Goal: Task Accomplishment & Management: Use online tool/utility

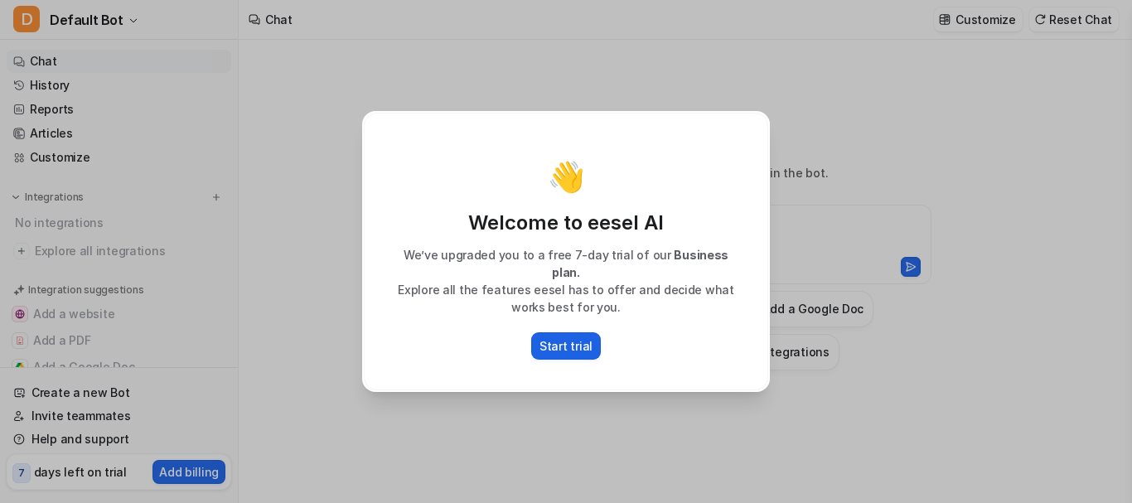
click at [563, 338] on p "Start trial" at bounding box center [566, 345] width 53 height 17
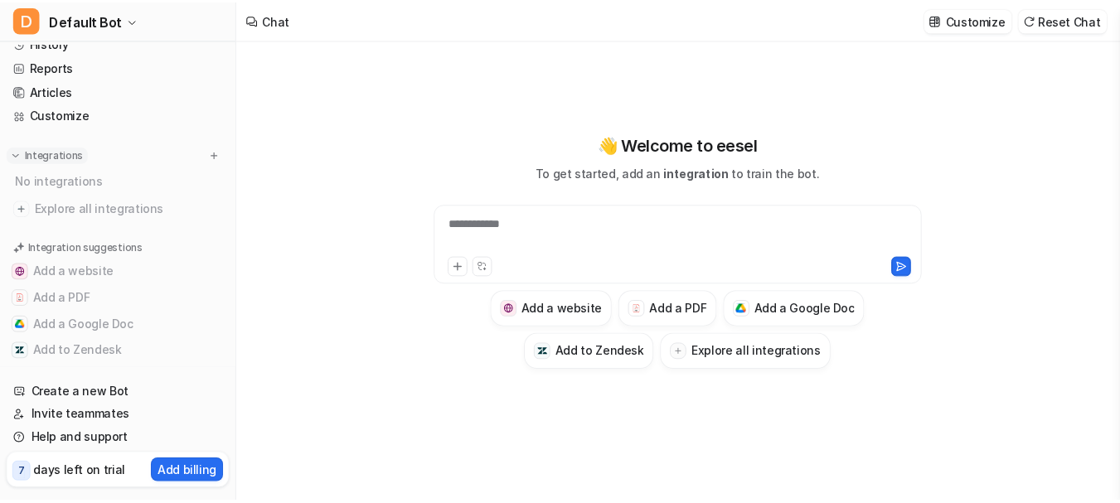
scroll to position [66, 0]
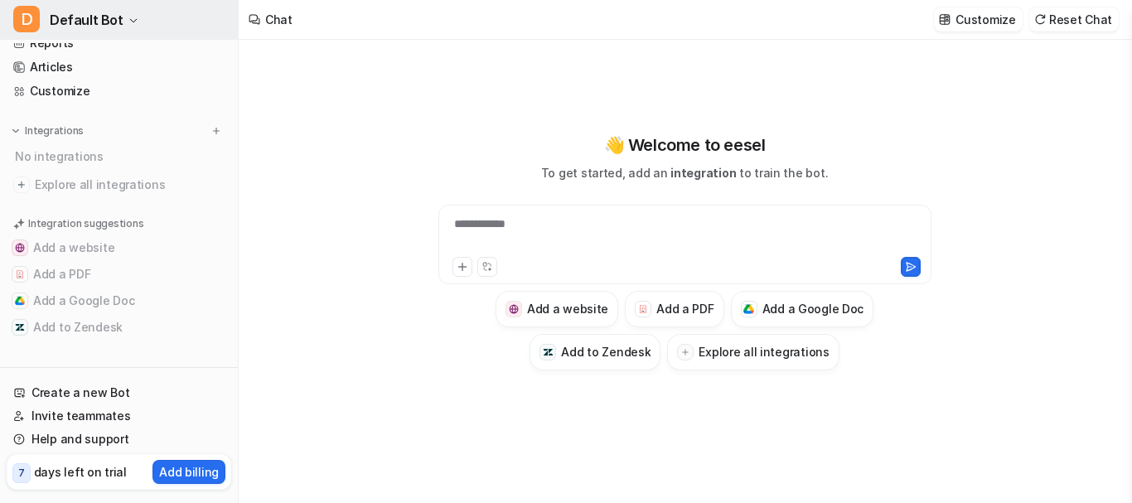
click at [70, 27] on span "Default Bot" at bounding box center [87, 19] width 74 height 23
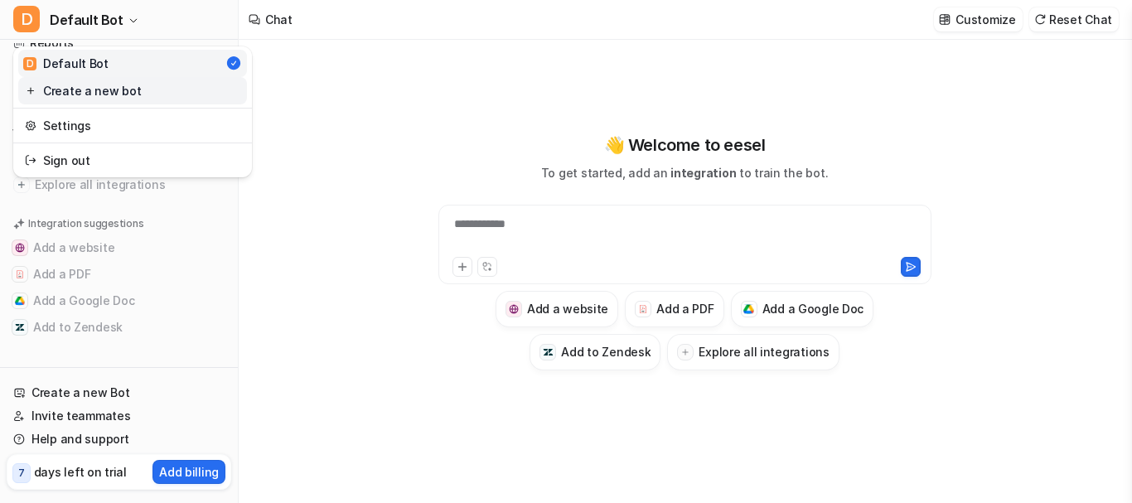
click at [100, 94] on link "Create a new bot" at bounding box center [132, 90] width 229 height 27
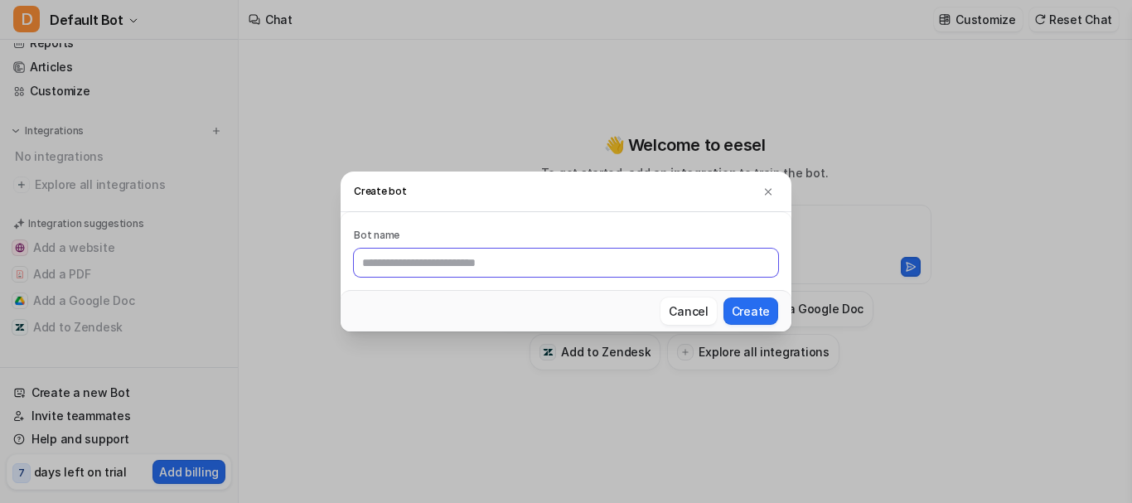
click at [436, 268] on input "text" at bounding box center [566, 263] width 424 height 28
type input "*******"
click at [743, 317] on button "Create" at bounding box center [751, 311] width 55 height 27
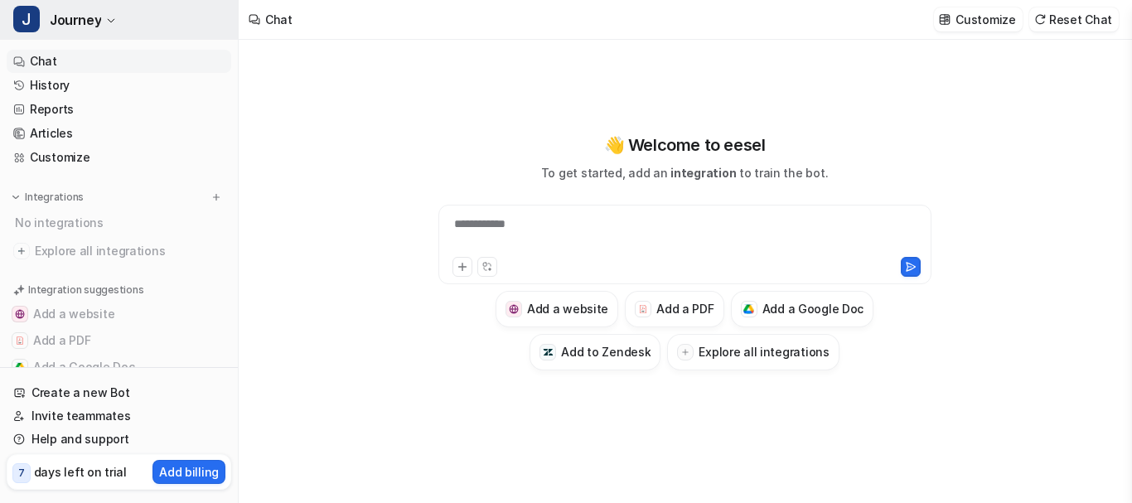
click at [111, 12] on button "J Journey" at bounding box center [119, 20] width 238 height 40
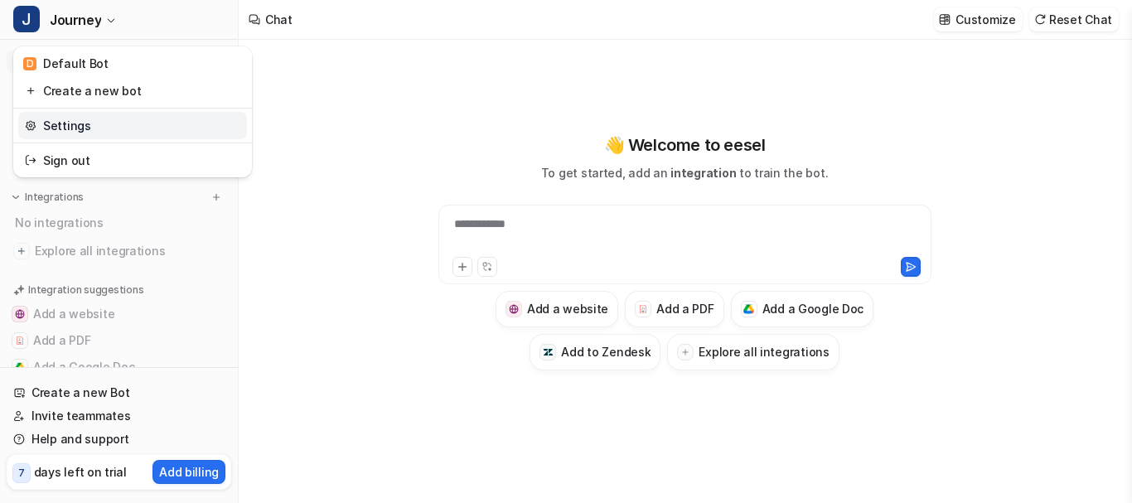
click at [42, 123] on link "Settings" at bounding box center [132, 125] width 229 height 27
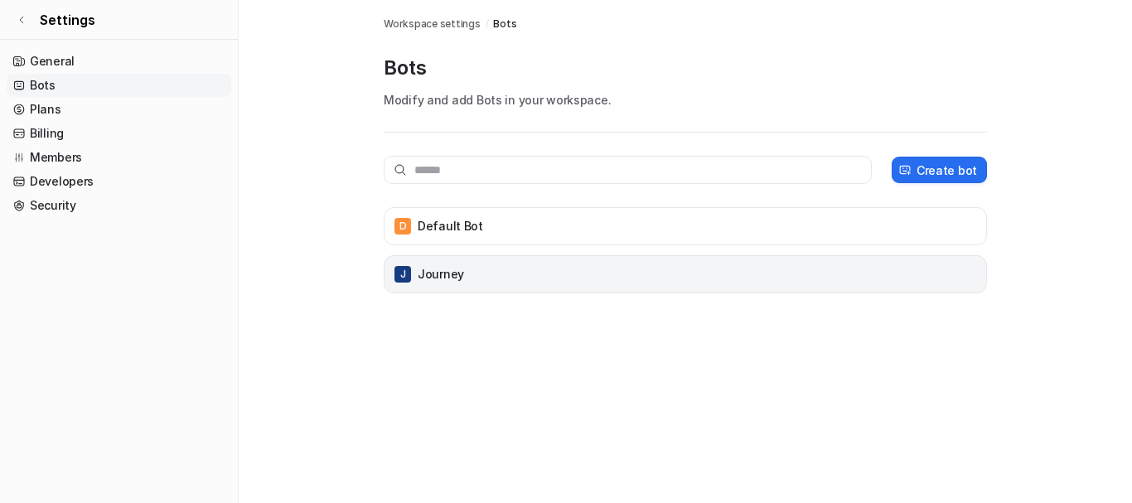
click at [489, 280] on div "J Journey" at bounding box center [685, 274] width 588 height 23
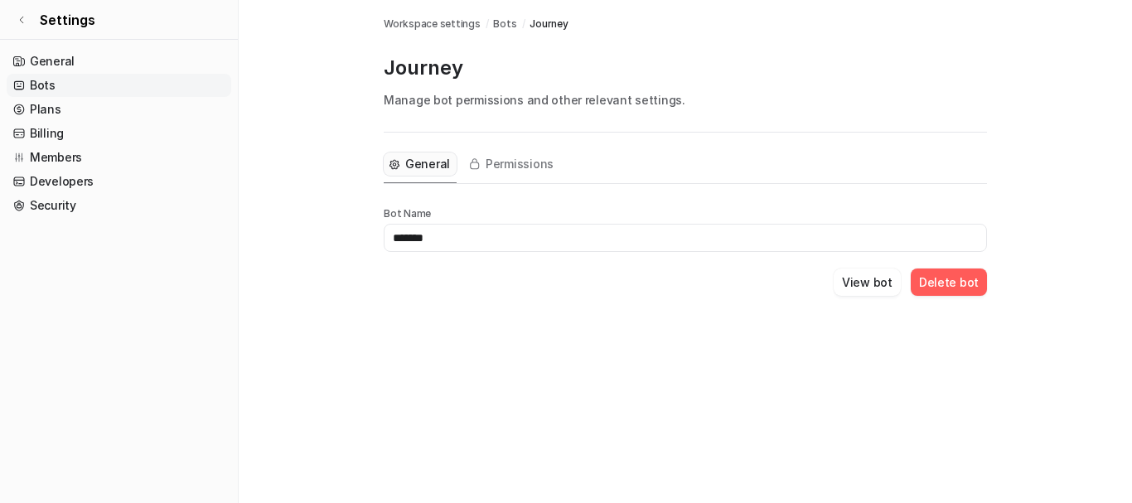
click at [404, 158] on button "General" at bounding box center [420, 163] width 73 height 23
click at [863, 286] on button "View bot" at bounding box center [867, 282] width 67 height 27
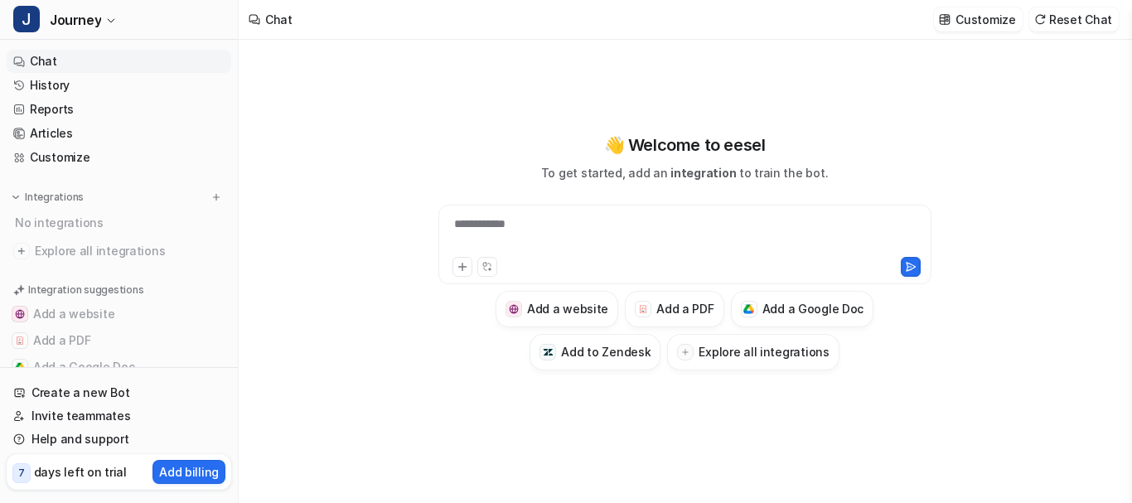
type textarea "**********"
click at [966, 19] on p "Customize" at bounding box center [986, 19] width 60 height 17
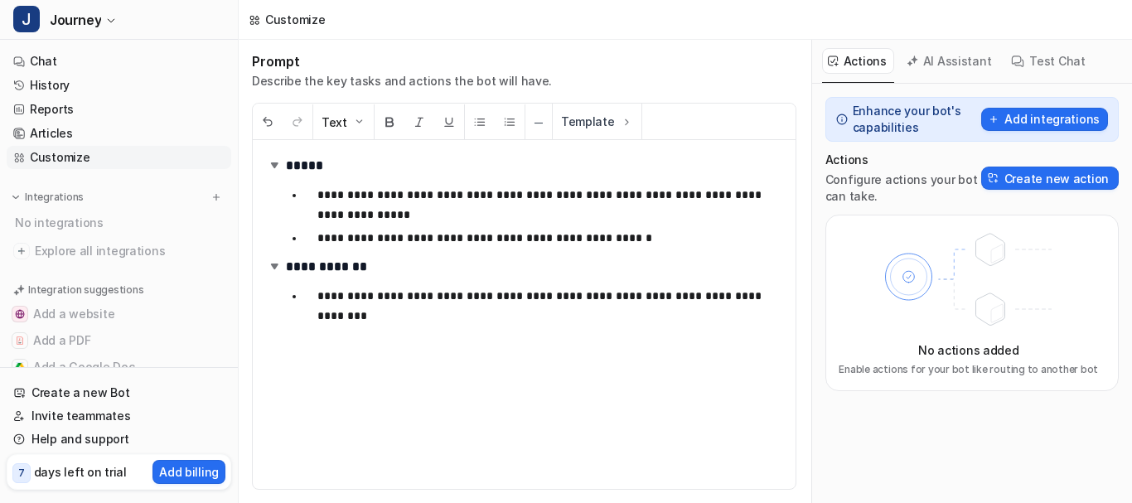
click at [646, 237] on p "**********" at bounding box center [543, 238] width 453 height 20
click at [620, 124] on img at bounding box center [626, 121] width 13 height 13
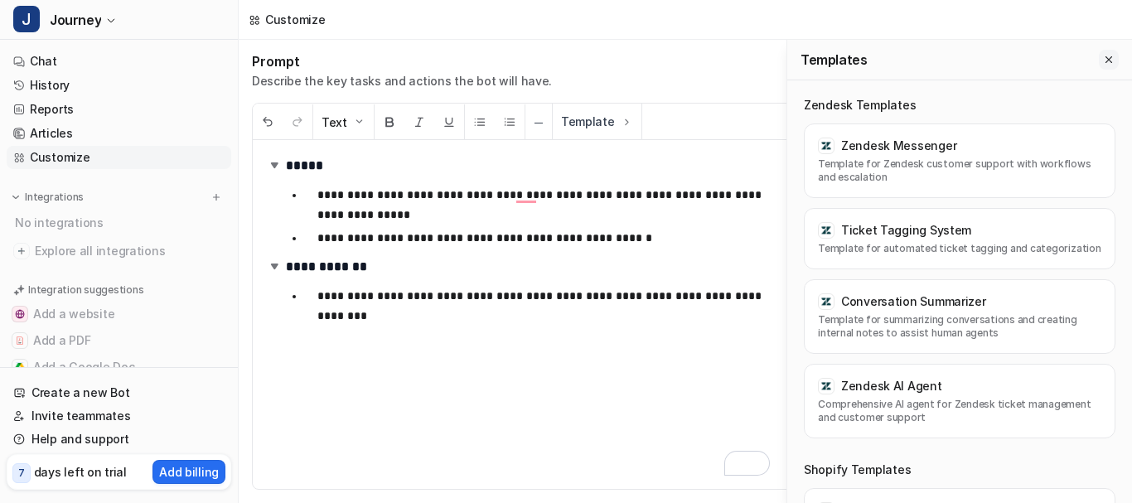
click at [1109, 61] on icon "Close flyout" at bounding box center [1109, 60] width 12 height 12
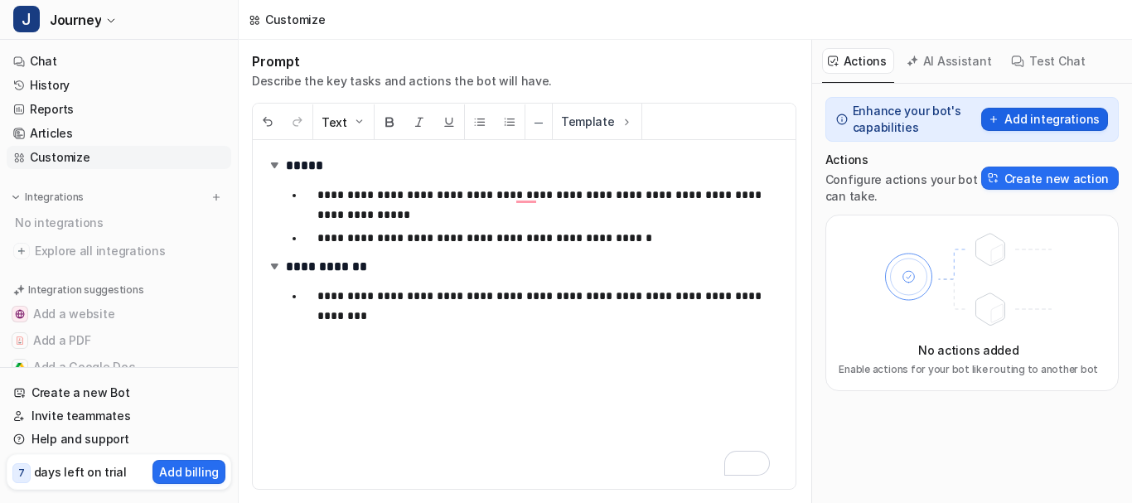
click at [1057, 119] on button "Add integrations" at bounding box center [1044, 119] width 127 height 23
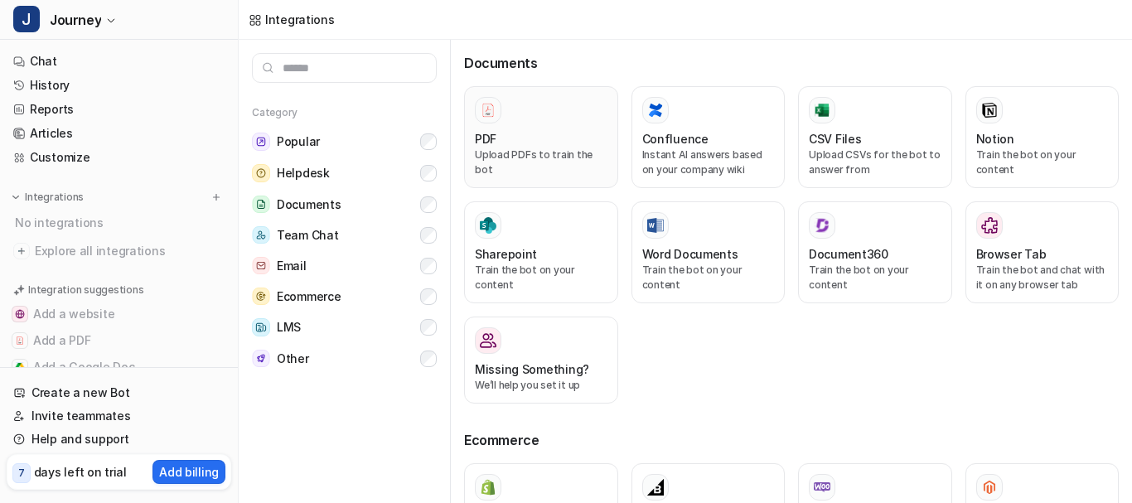
click at [521, 121] on div at bounding box center [541, 110] width 133 height 27
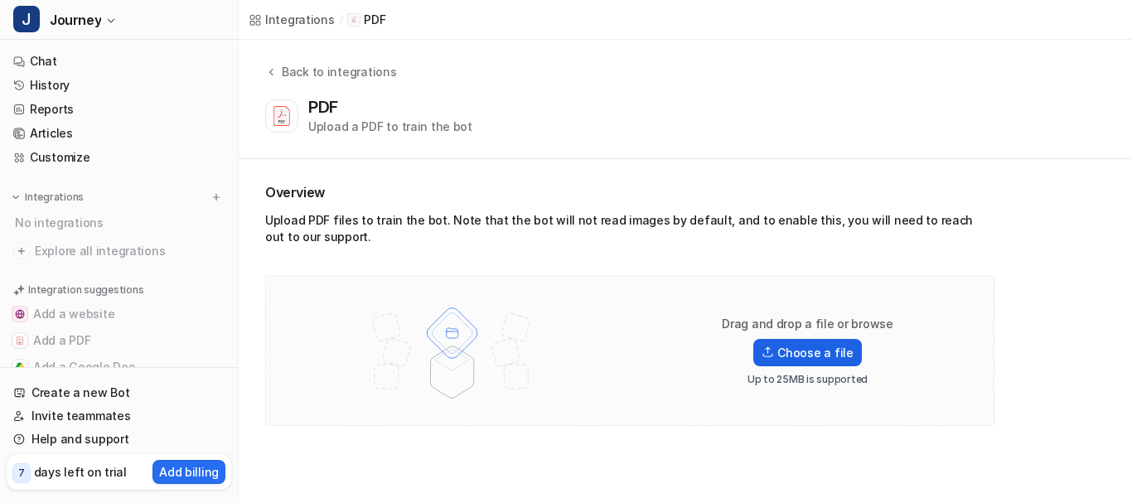
click at [782, 352] on label "Choose a file" at bounding box center [807, 352] width 108 height 27
click at [0, 0] on input "Choose a file" at bounding box center [0, 0] width 0 height 0
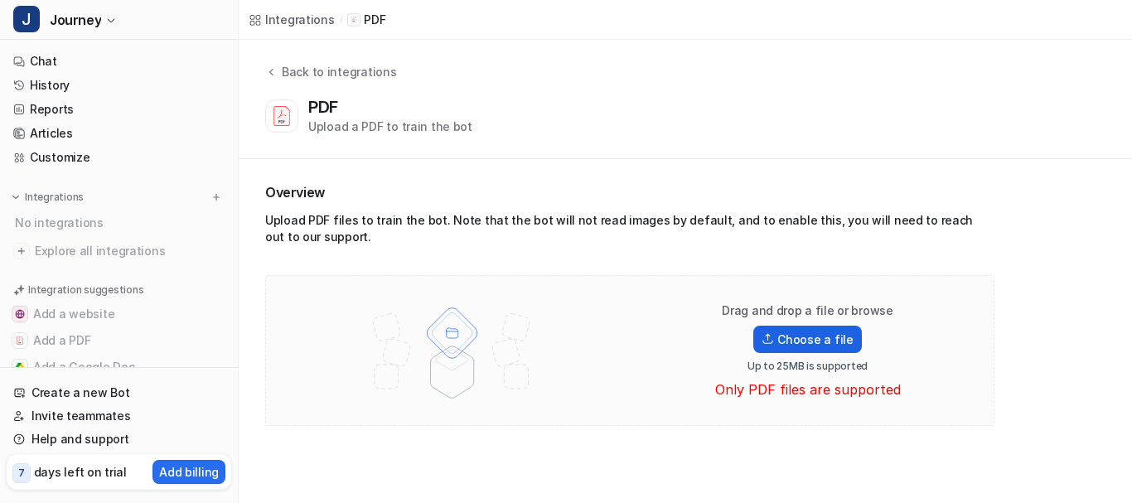
click at [794, 328] on label "Choose a file" at bounding box center [807, 339] width 108 height 27
click at [0, 0] on input "Choose a file" at bounding box center [0, 0] width 0 height 0
